Goal: Task Accomplishment & Management: Use online tool/utility

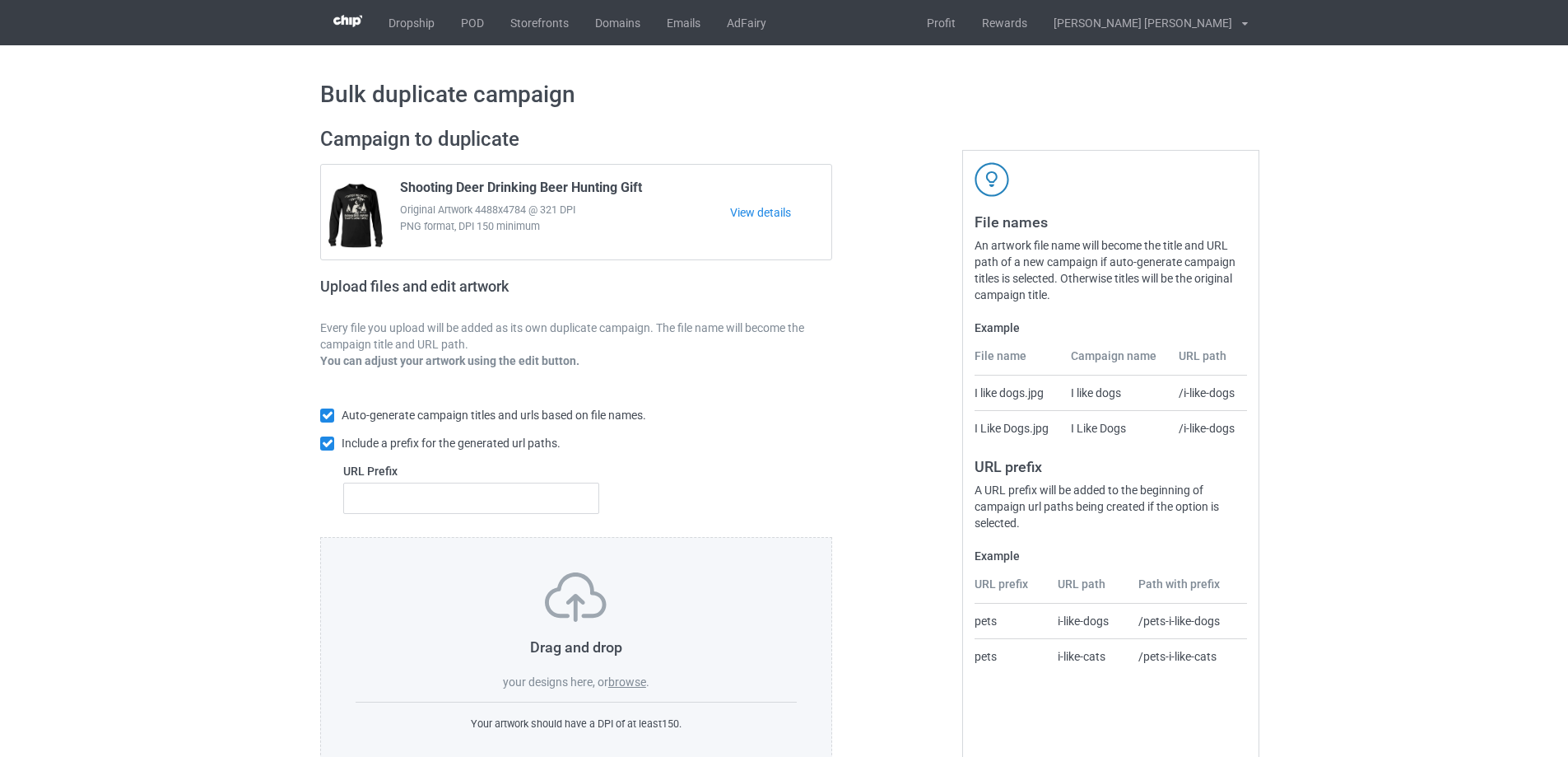
click at [631, 683] on label "browse" at bounding box center [627, 681] width 38 height 13
click at [0, 0] on input "browse" at bounding box center [0, 0] width 0 height 0
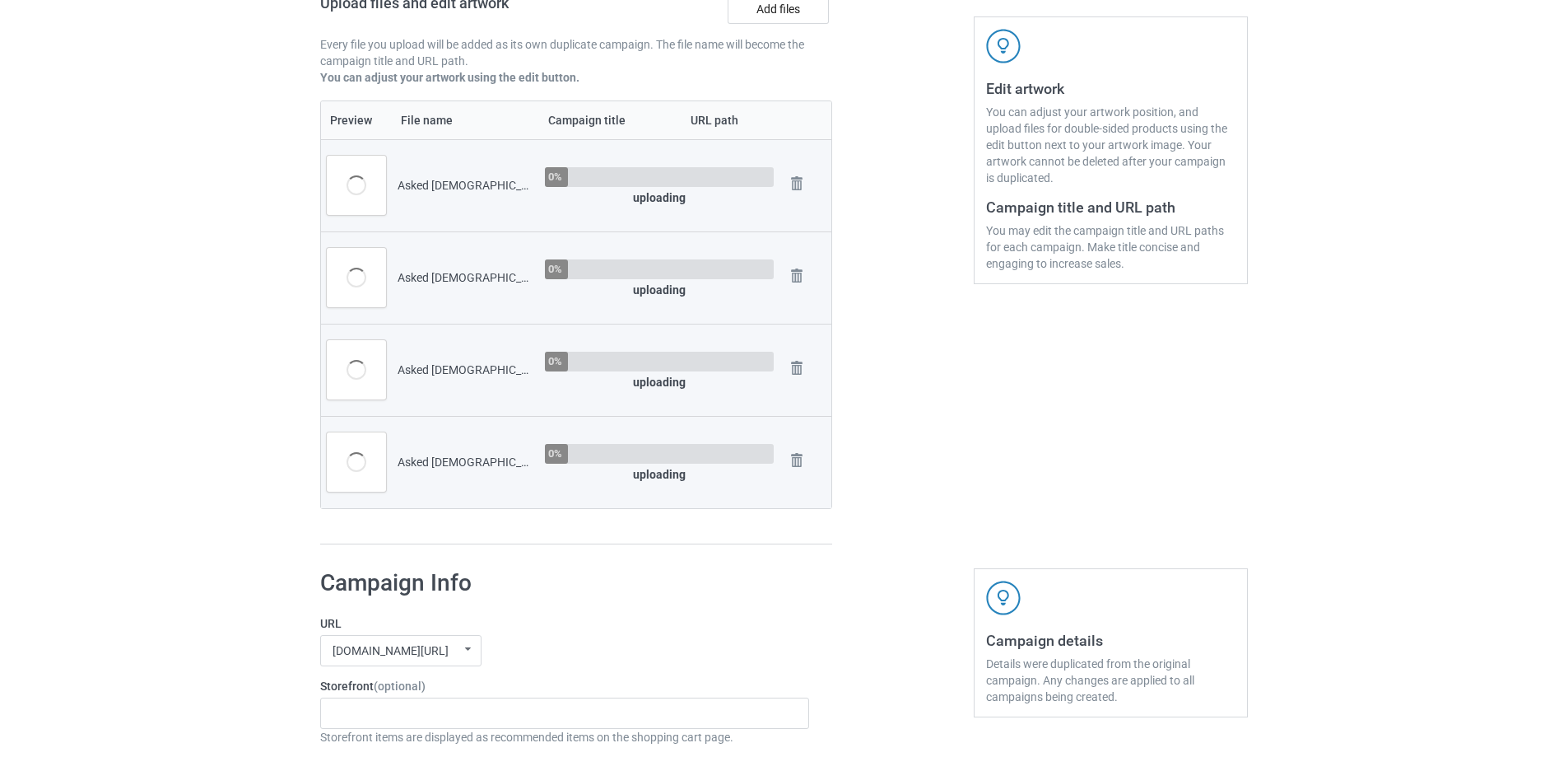
scroll to position [741, 0]
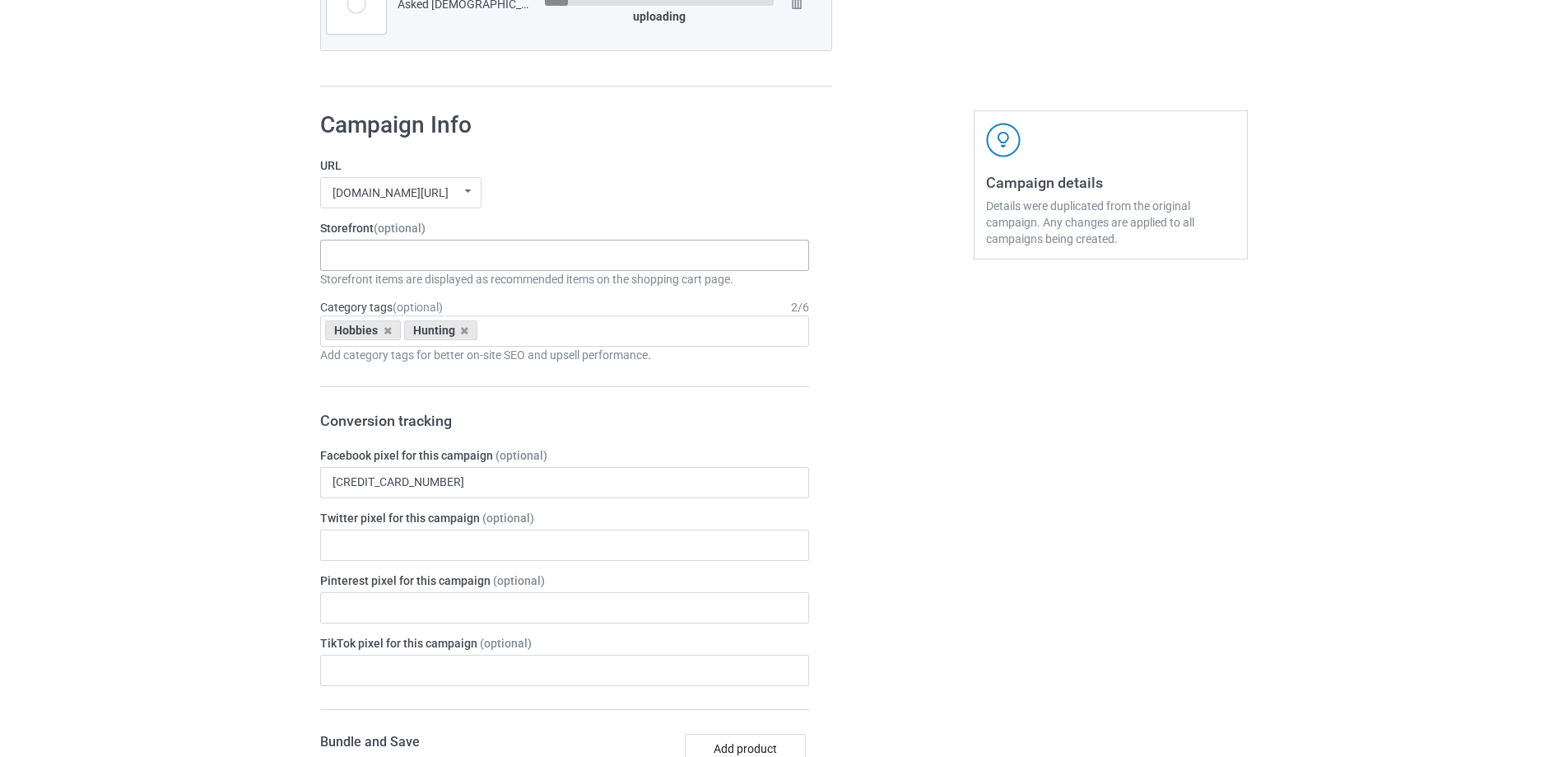
click at [448, 248] on div "Gifts For Bikers No Hobby [DATE] Hide And Seek World Champion Sasquatch I Love …" at bounding box center [564, 255] width 489 height 31
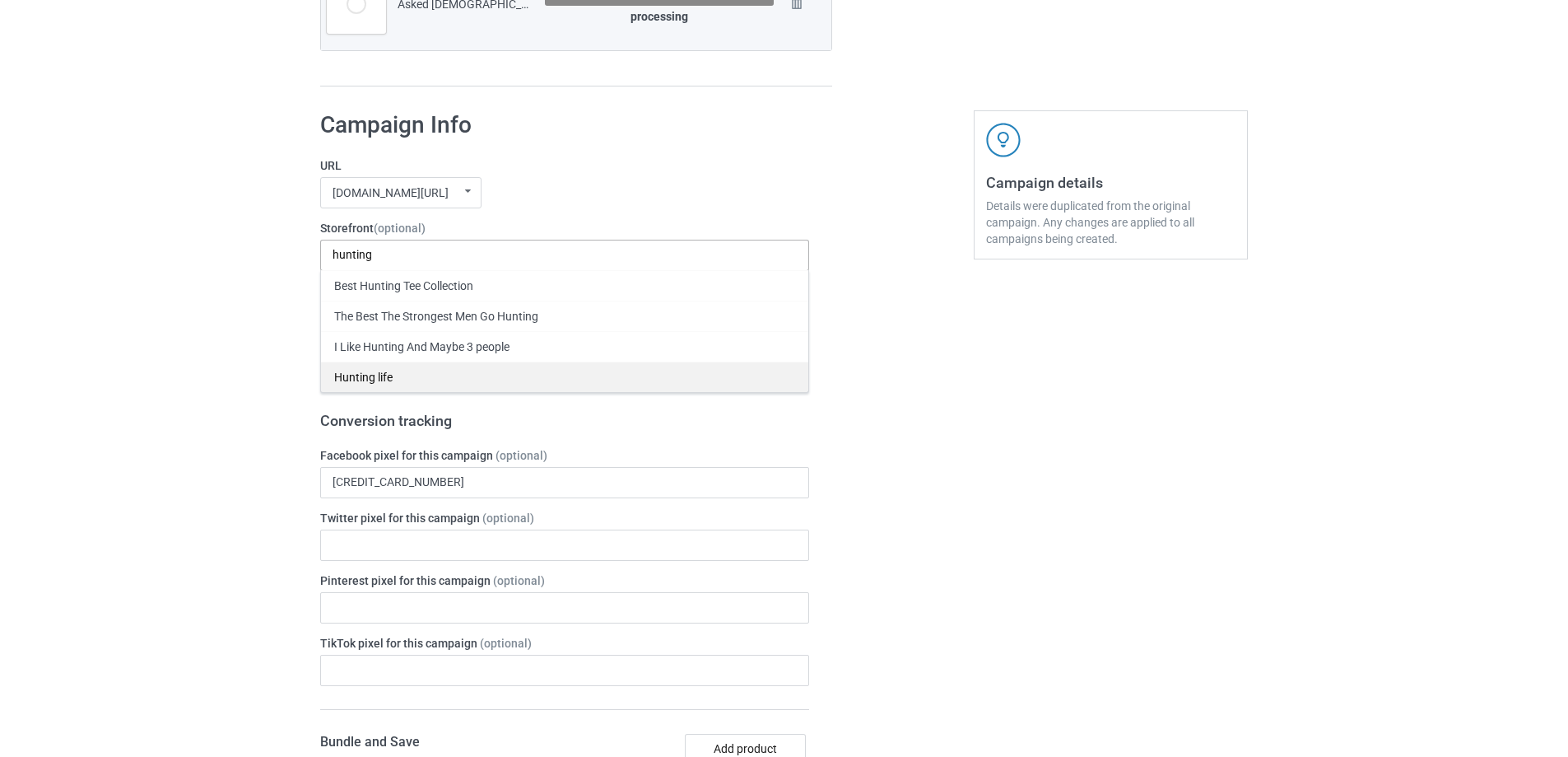
type input "hunting"
click at [406, 378] on div "Hunting life" at bounding box center [564, 377] width 487 height 30
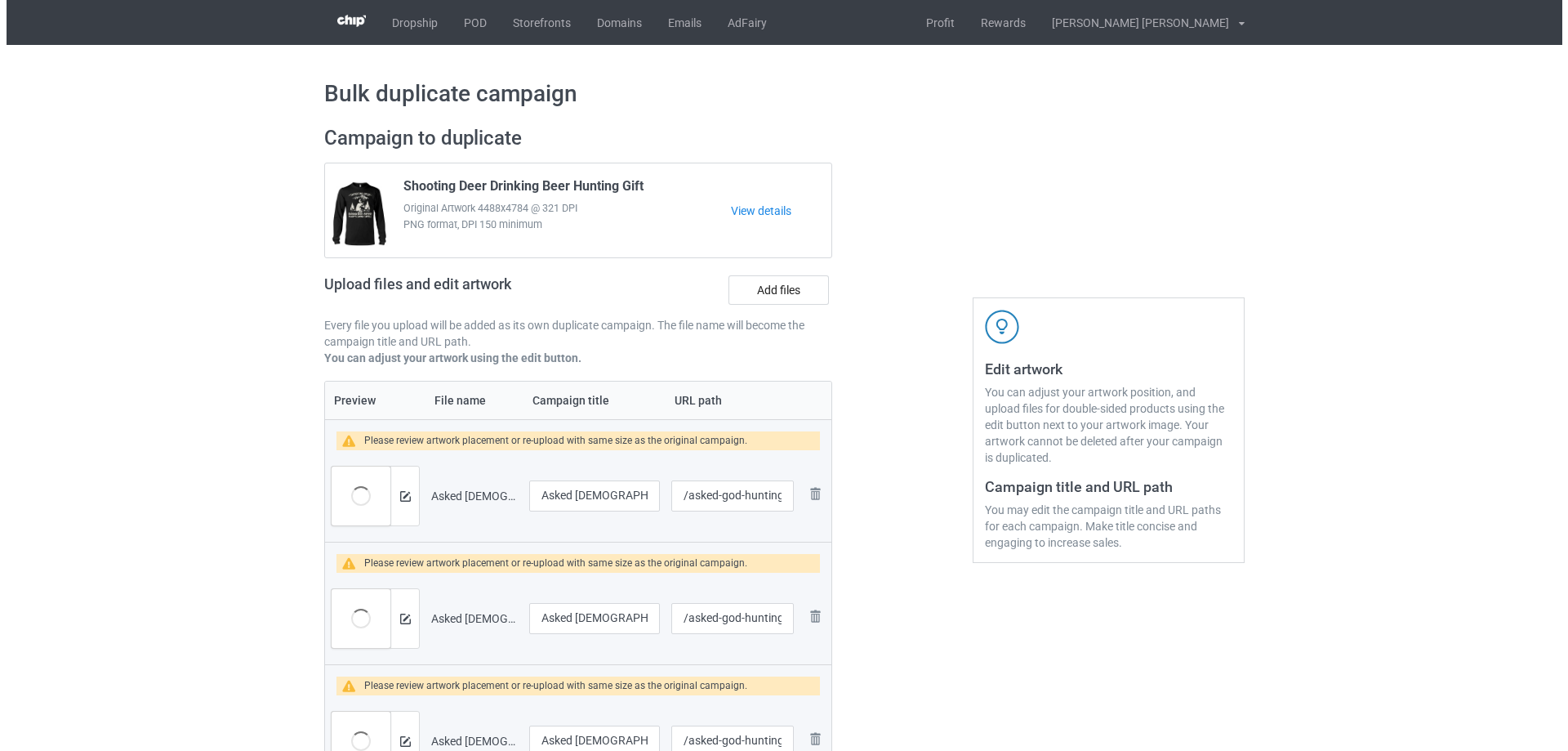
scroll to position [245, 0]
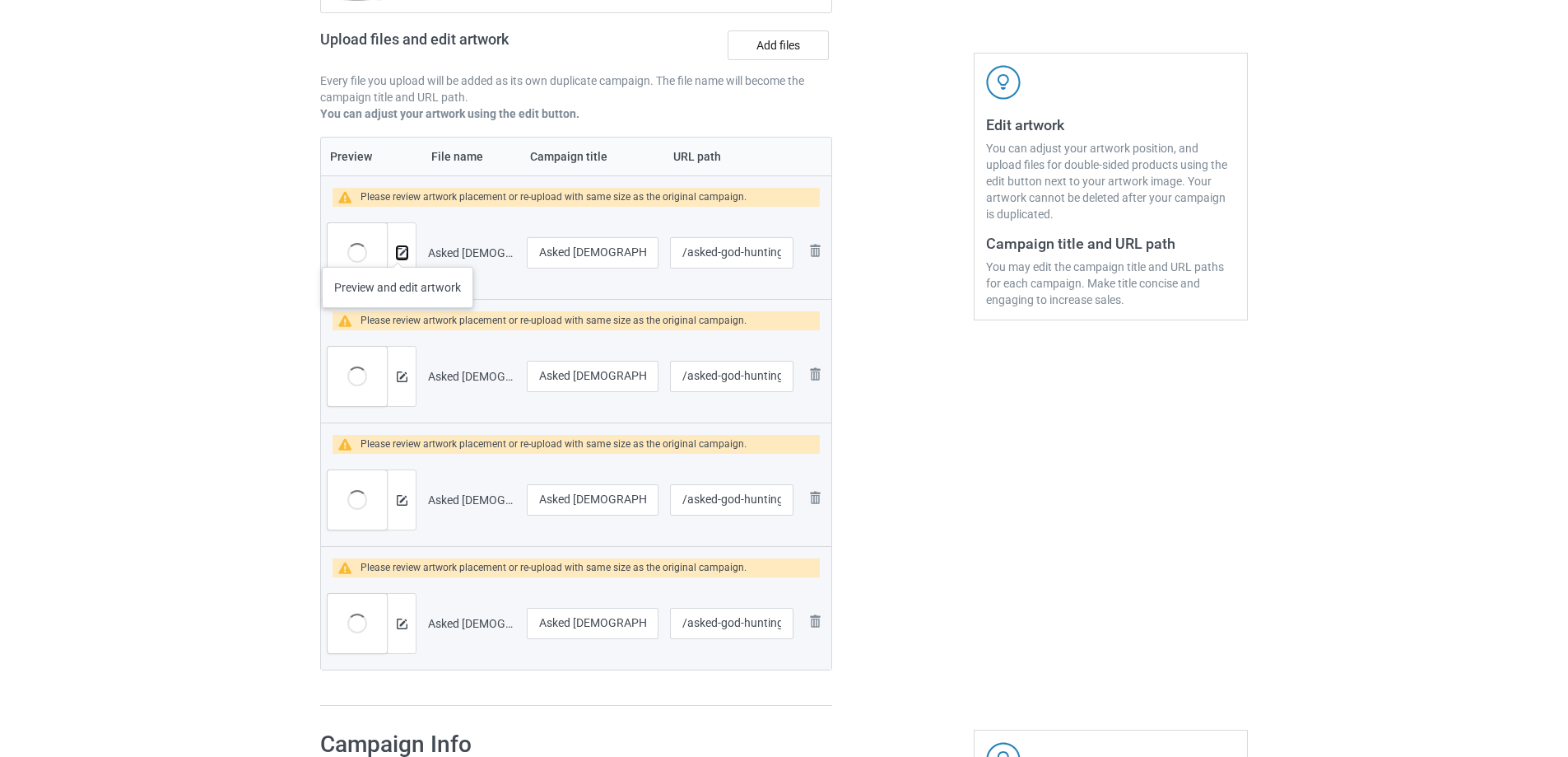
click at [397, 250] on img at bounding box center [402, 253] width 10 height 10
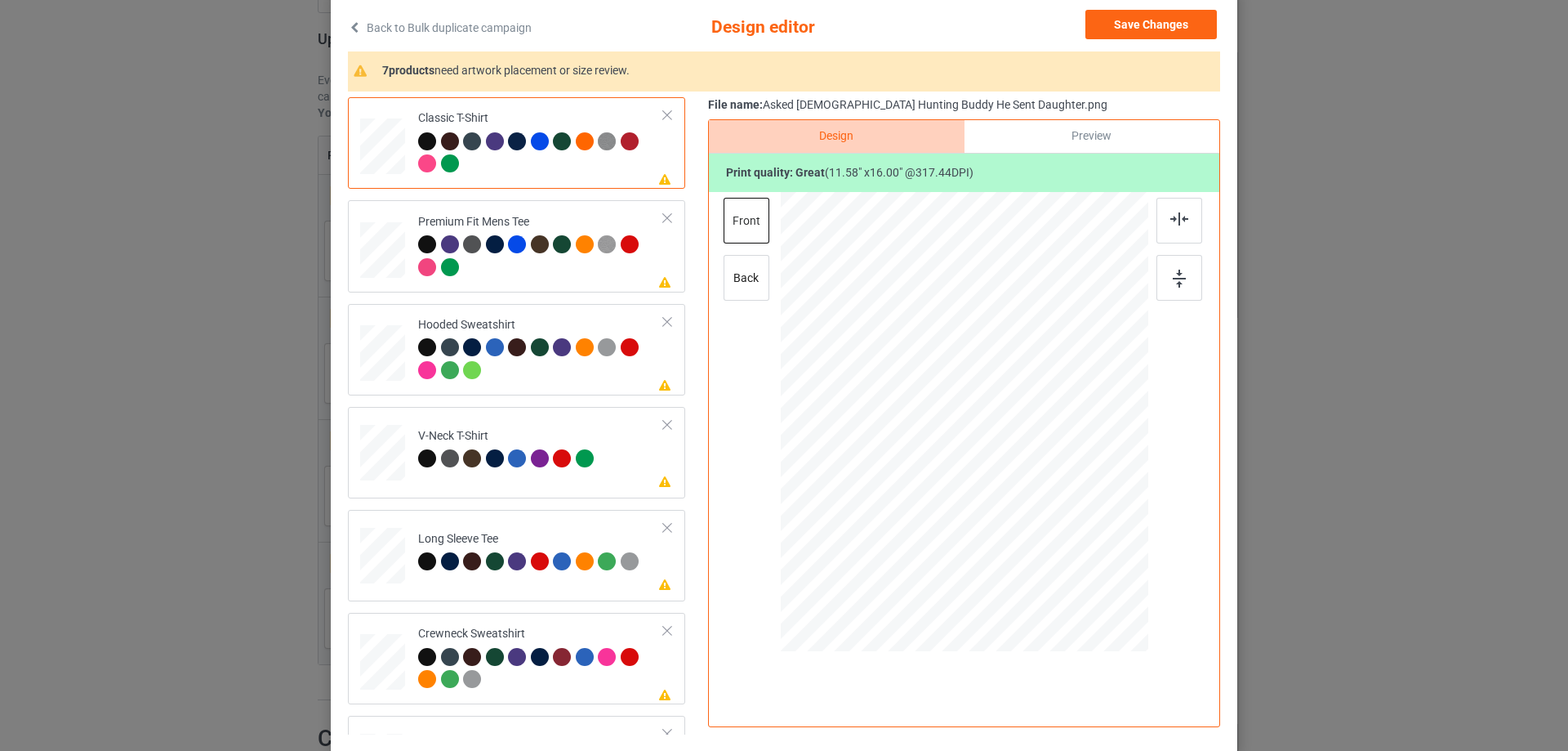
scroll to position [0, 0]
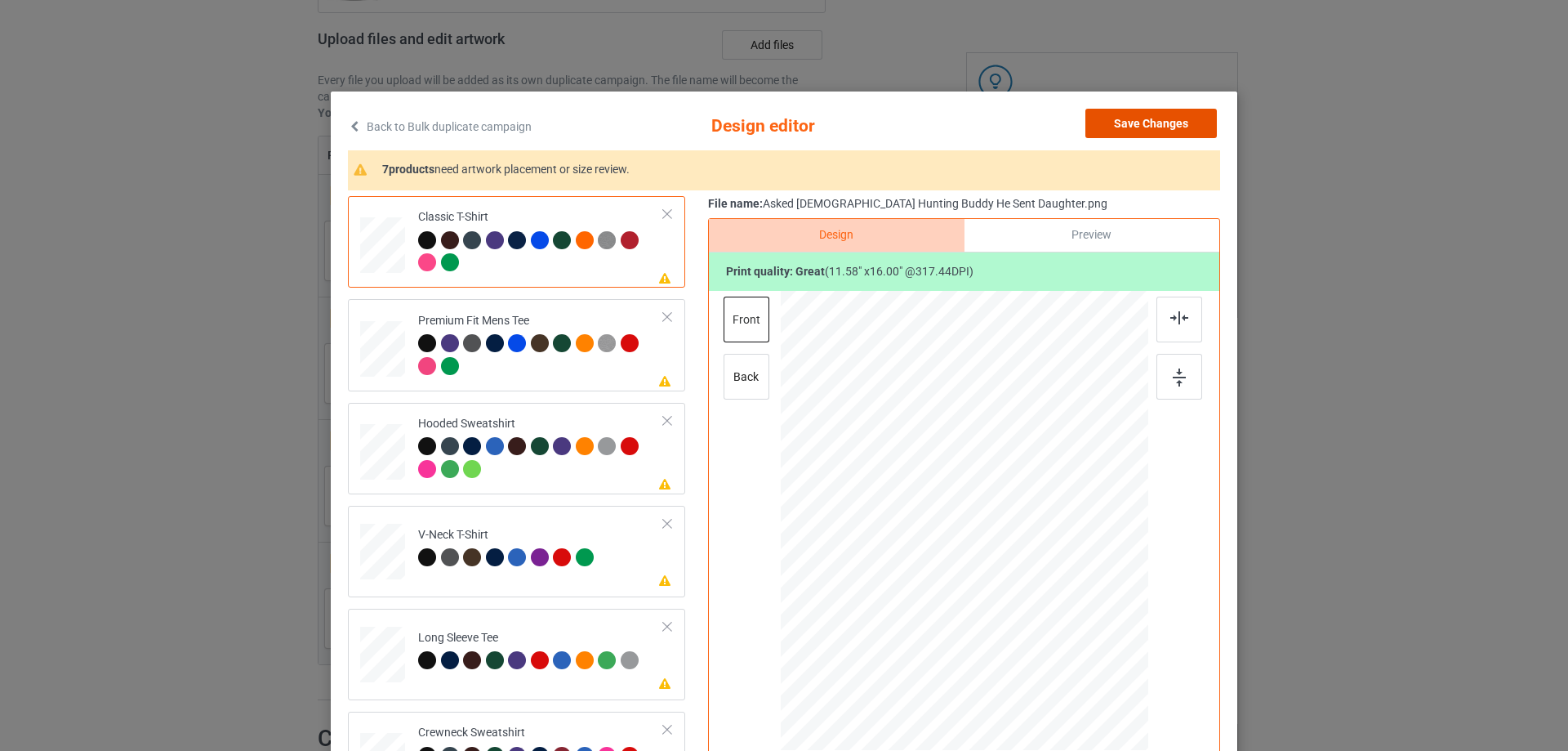
drag, startPoint x: 1179, startPoint y: 112, endPoint x: 938, endPoint y: 214, distance: 261.7
click at [1177, 111] on button "Save Changes" at bounding box center [1150, 123] width 131 height 29
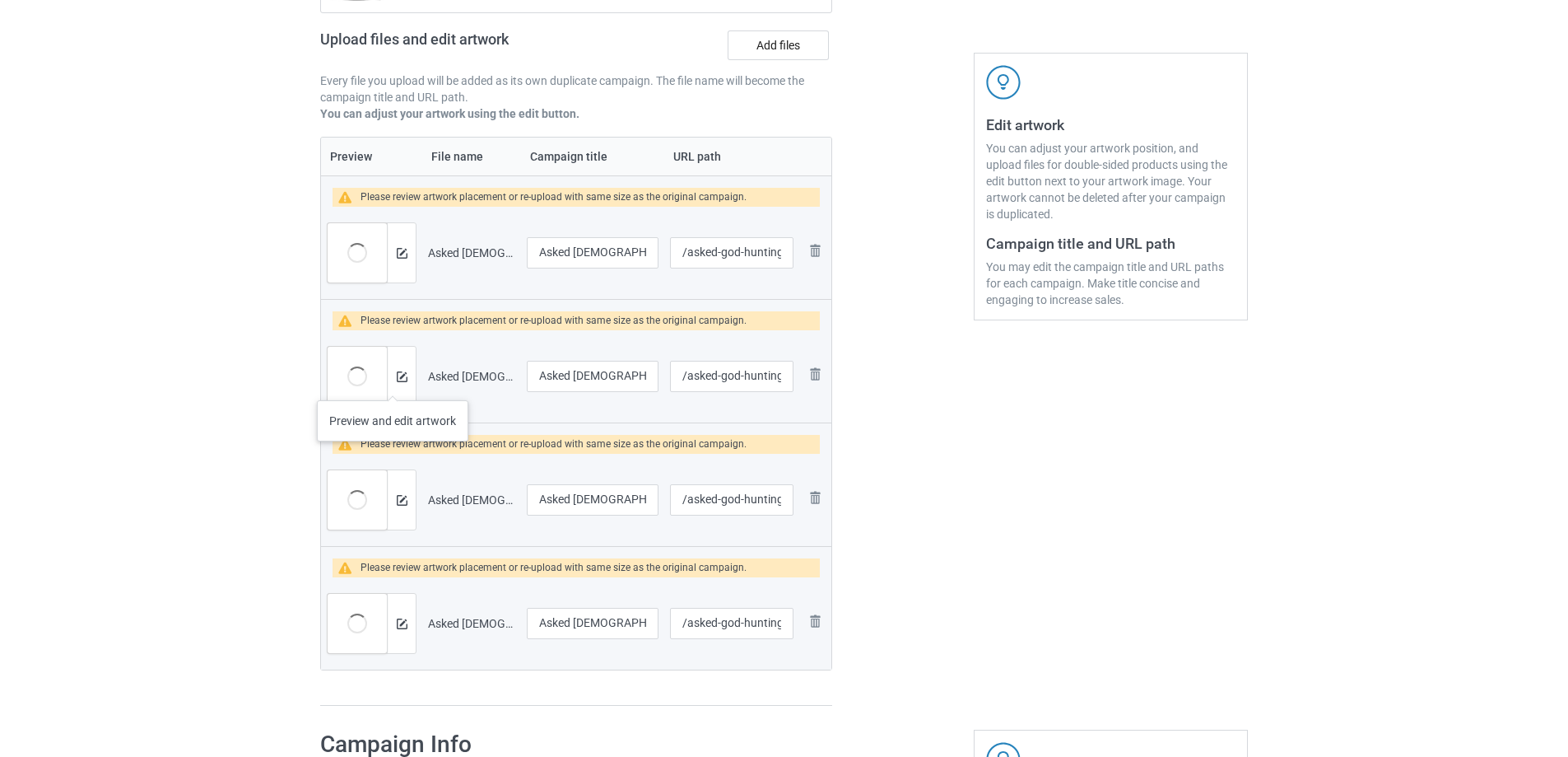
click at [392, 384] on div at bounding box center [401, 376] width 29 height 59
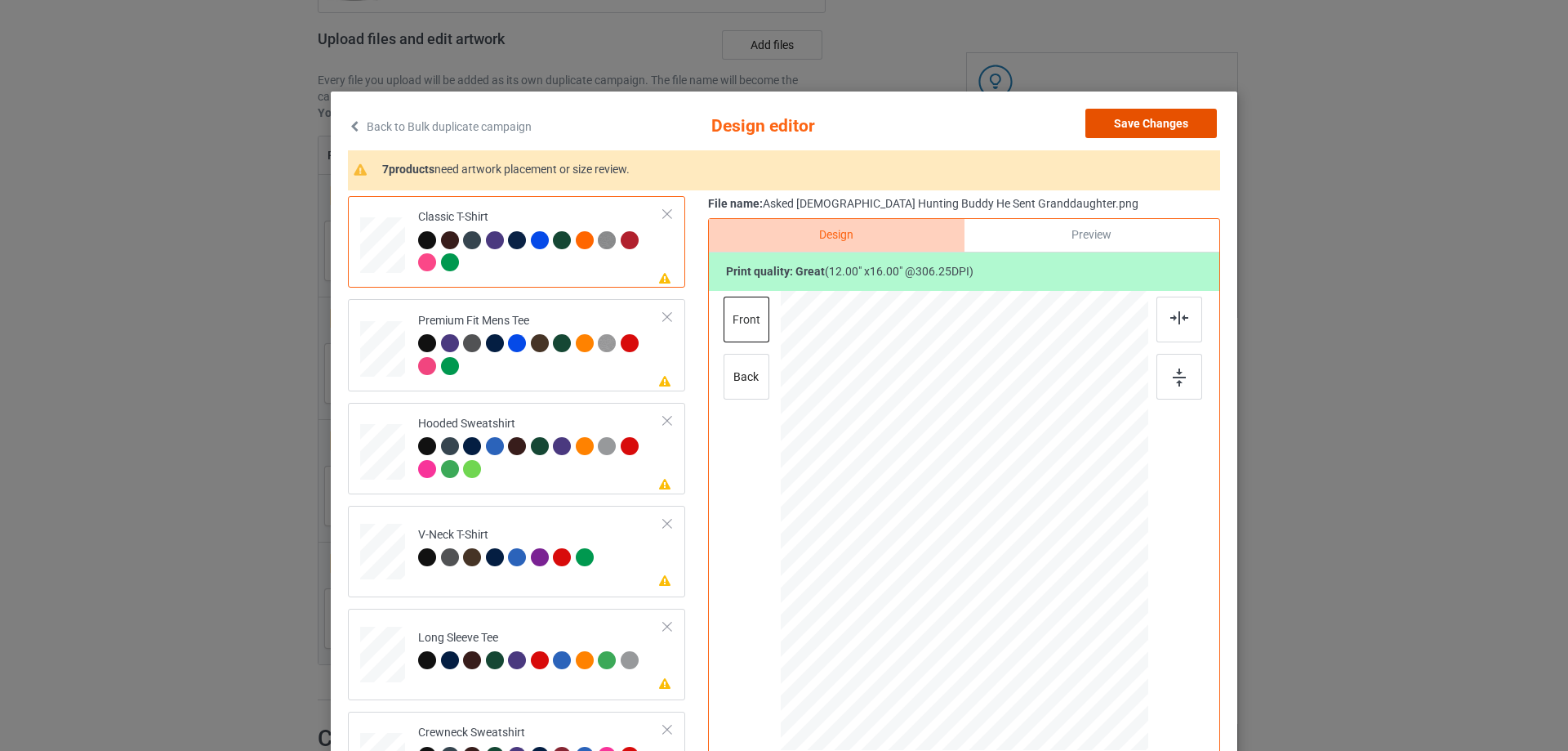
click at [1136, 118] on button "Save Changes" at bounding box center [1150, 123] width 131 height 29
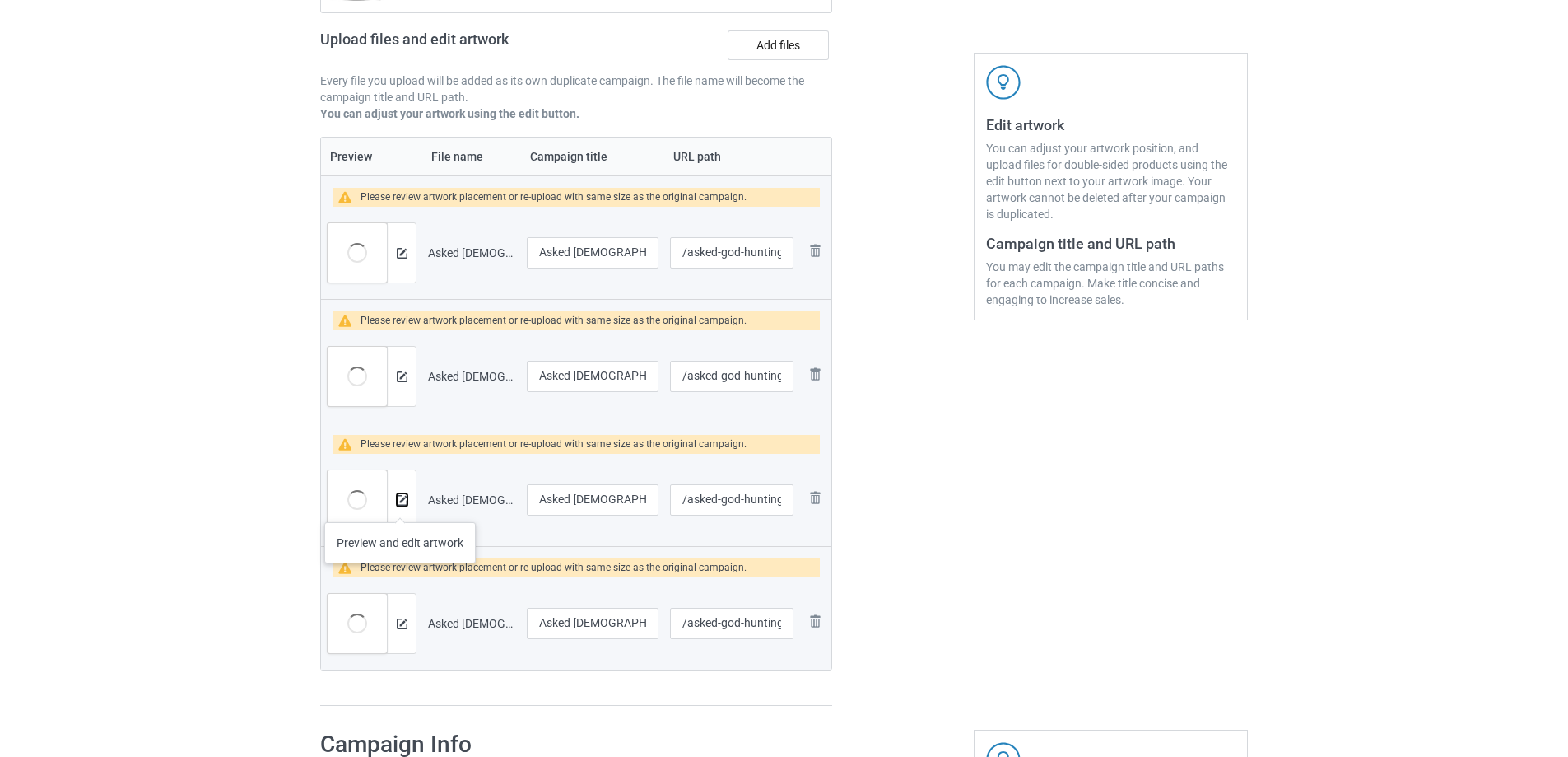
click at [400, 506] on button at bounding box center [402, 500] width 10 height 13
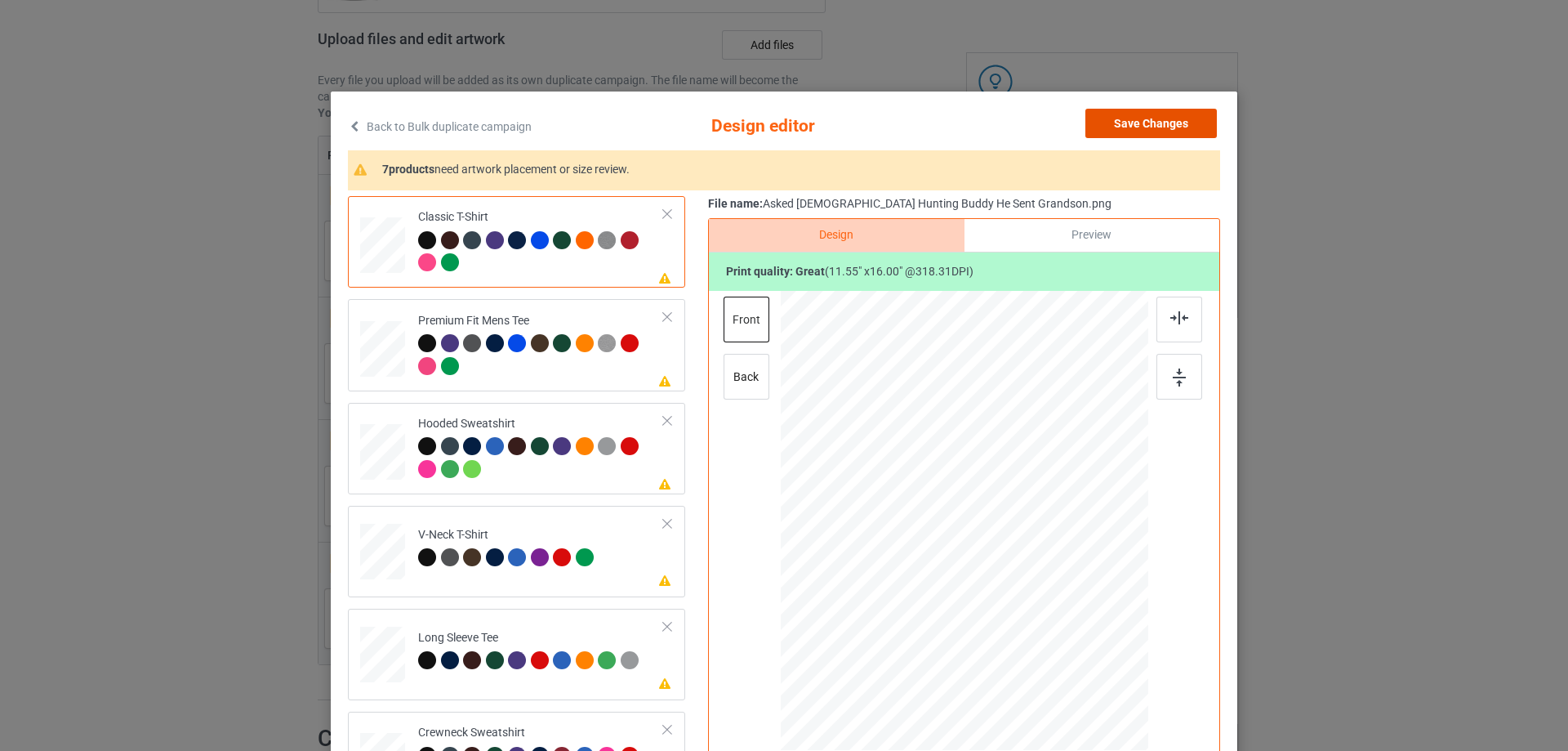
click at [1150, 122] on button "Save Changes" at bounding box center [1150, 123] width 131 height 29
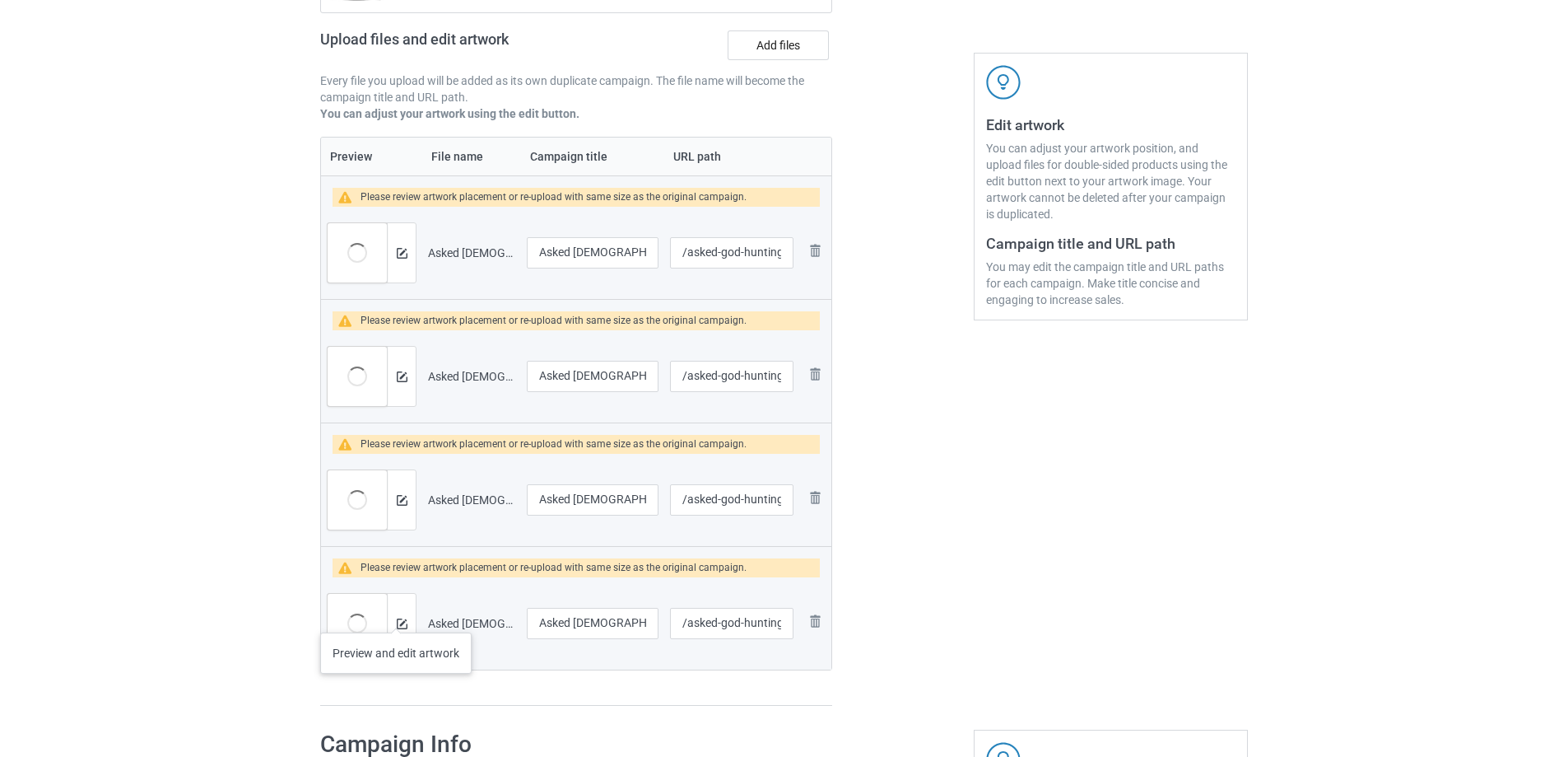
click at [395, 623] on div at bounding box center [401, 623] width 29 height 59
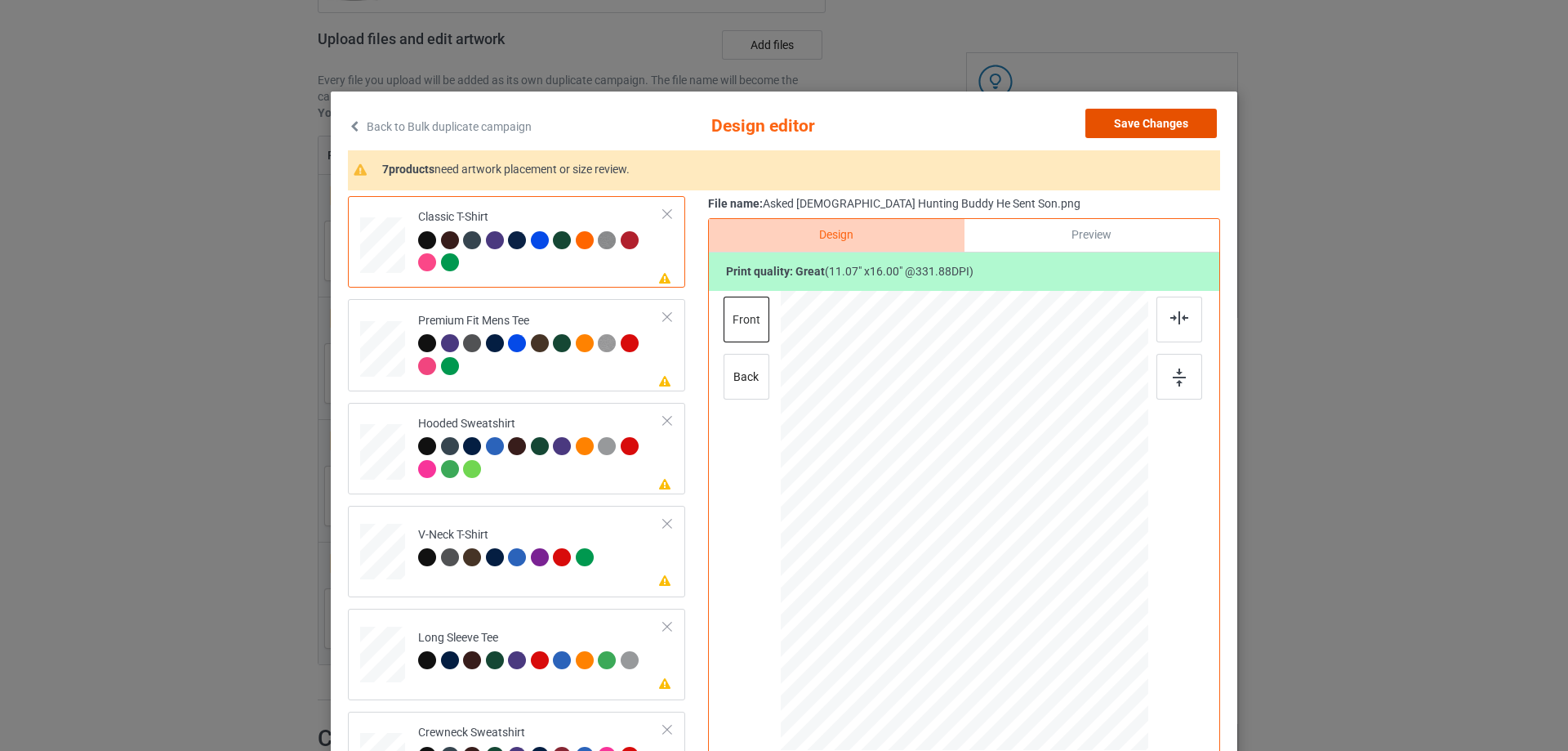
click at [1145, 110] on button "Save Changes" at bounding box center [1150, 123] width 131 height 29
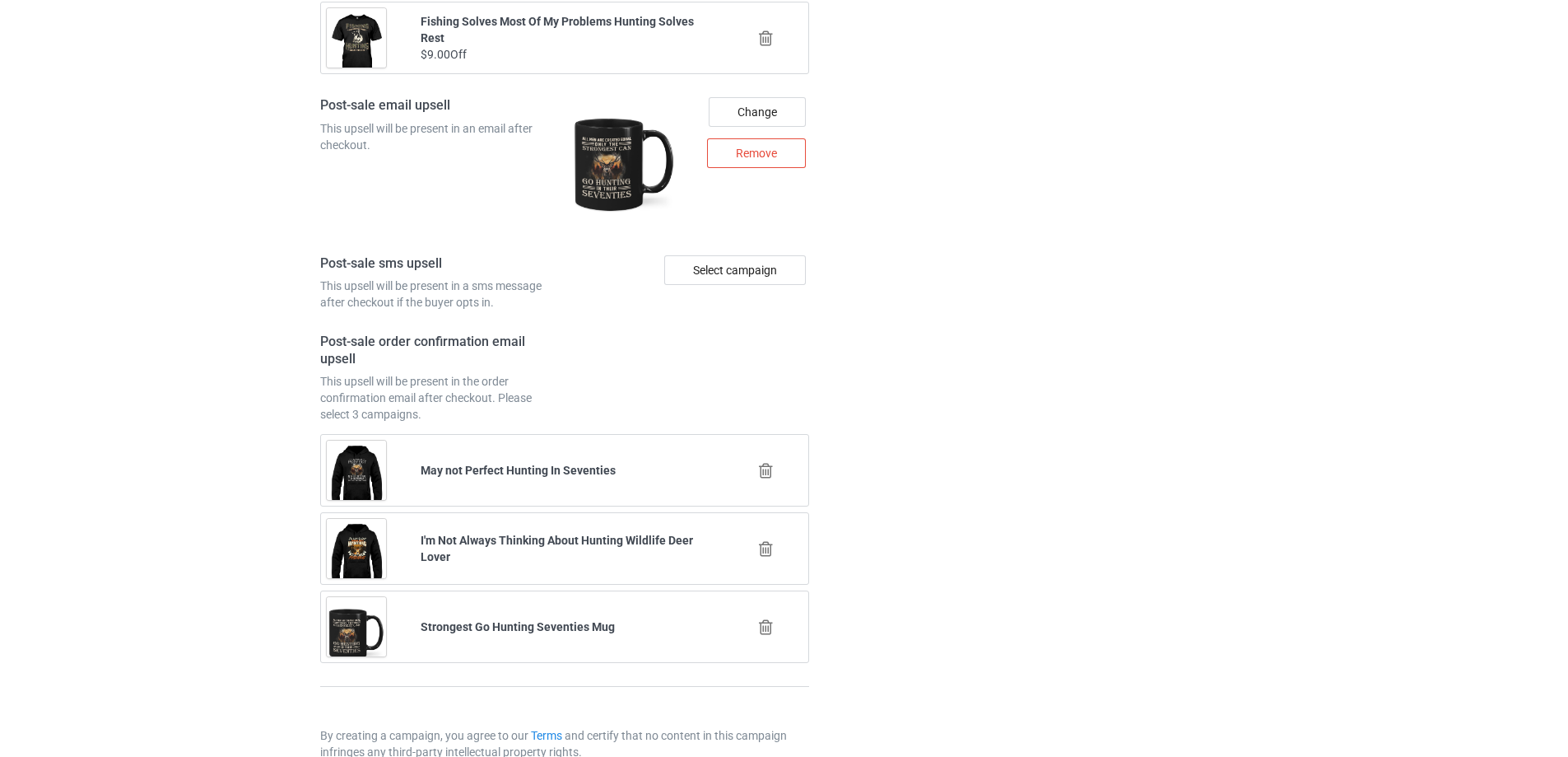
scroll to position [2622, 0]
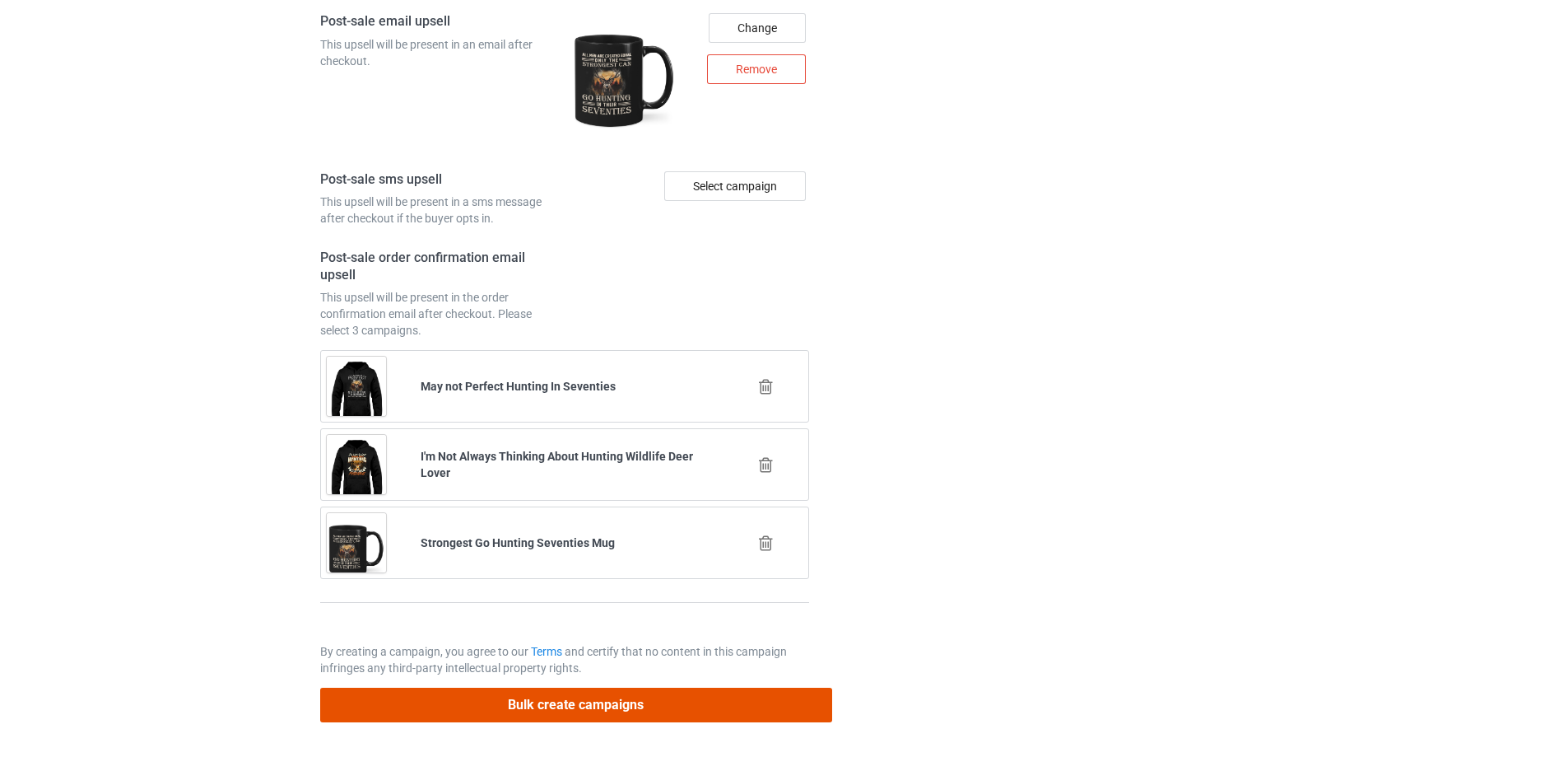
click at [588, 711] on button "Bulk create campaigns" at bounding box center [575, 704] width 512 height 34
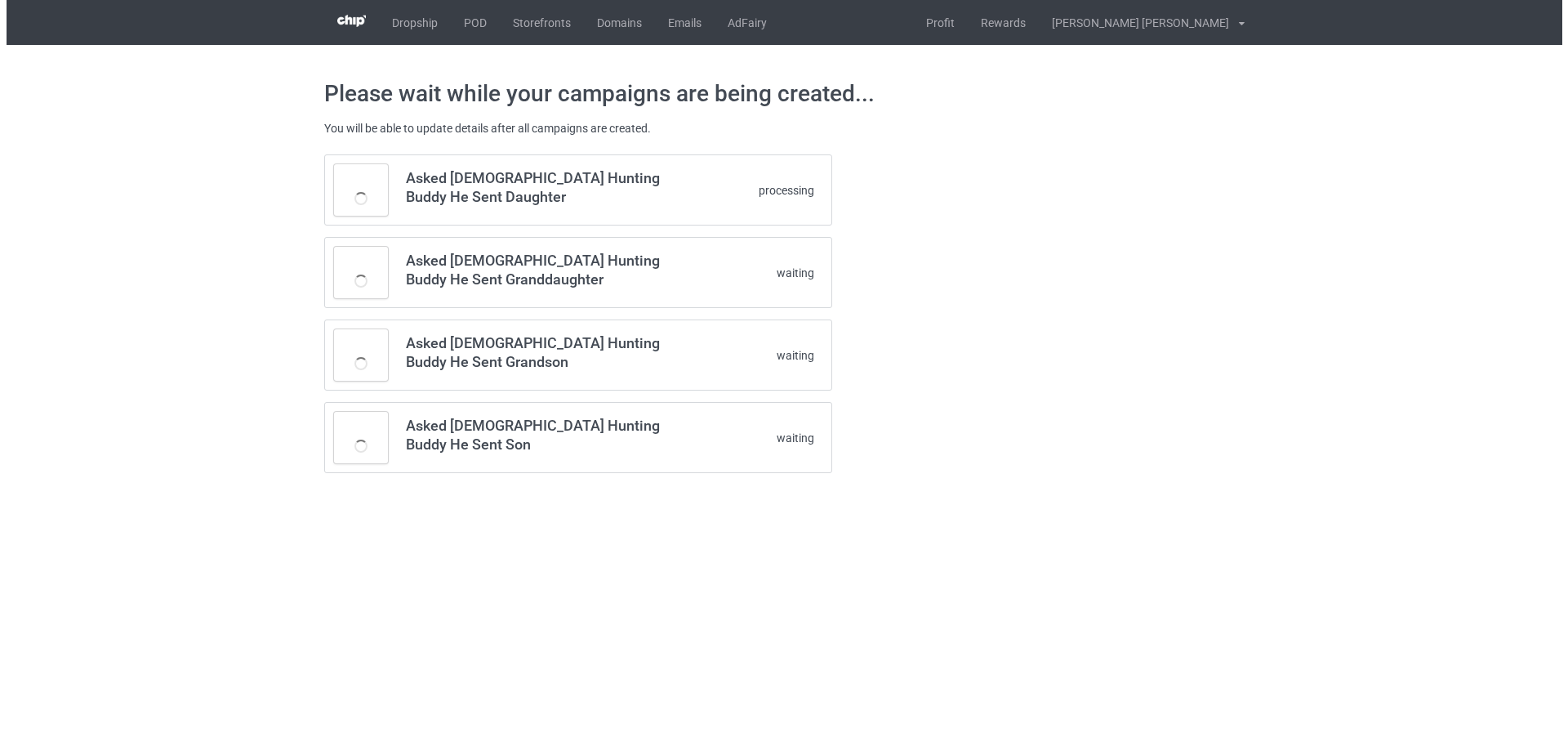
scroll to position [0, 0]
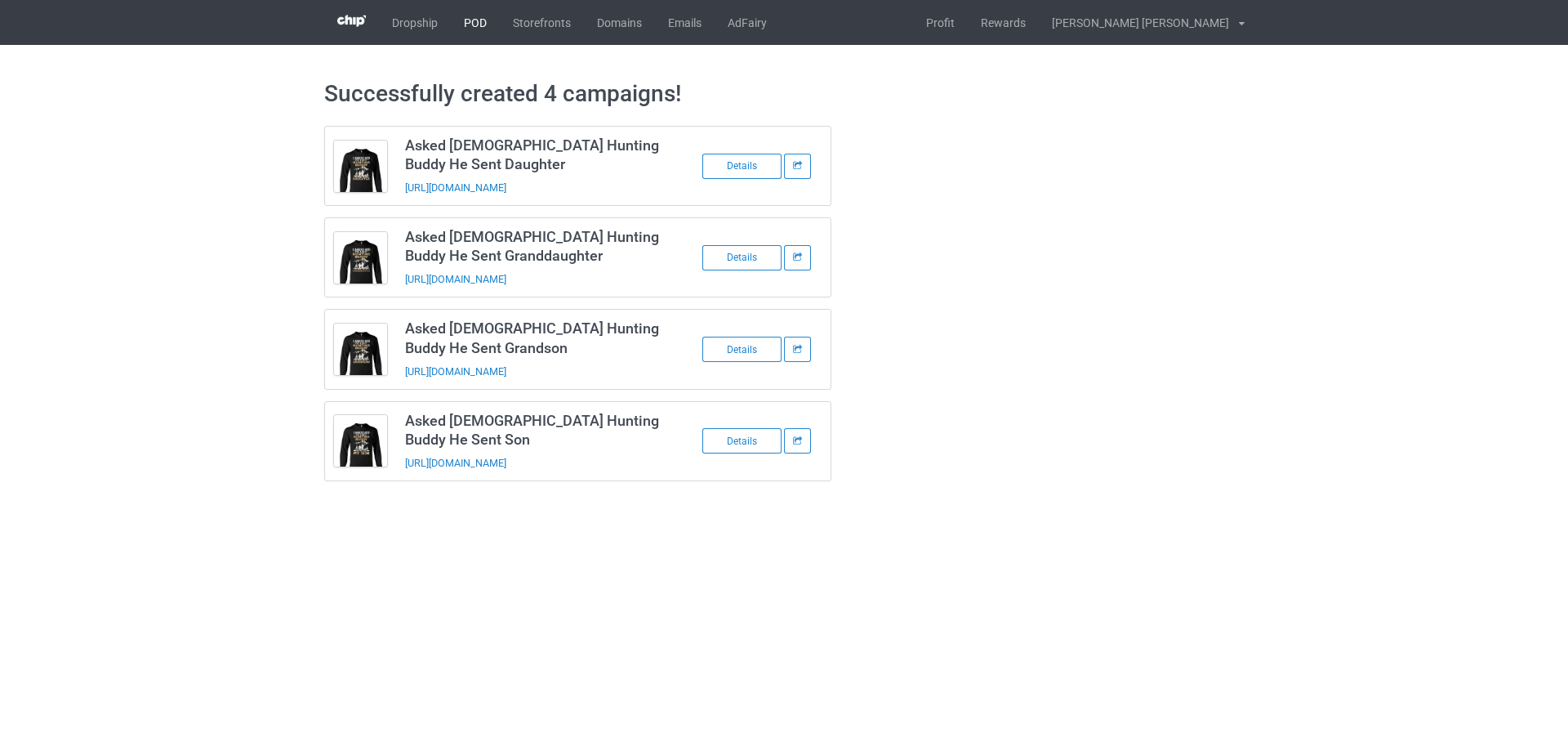
click at [477, 26] on link "POD" at bounding box center [476, 22] width 49 height 45
